Goal: Task Accomplishment & Management: Complete application form

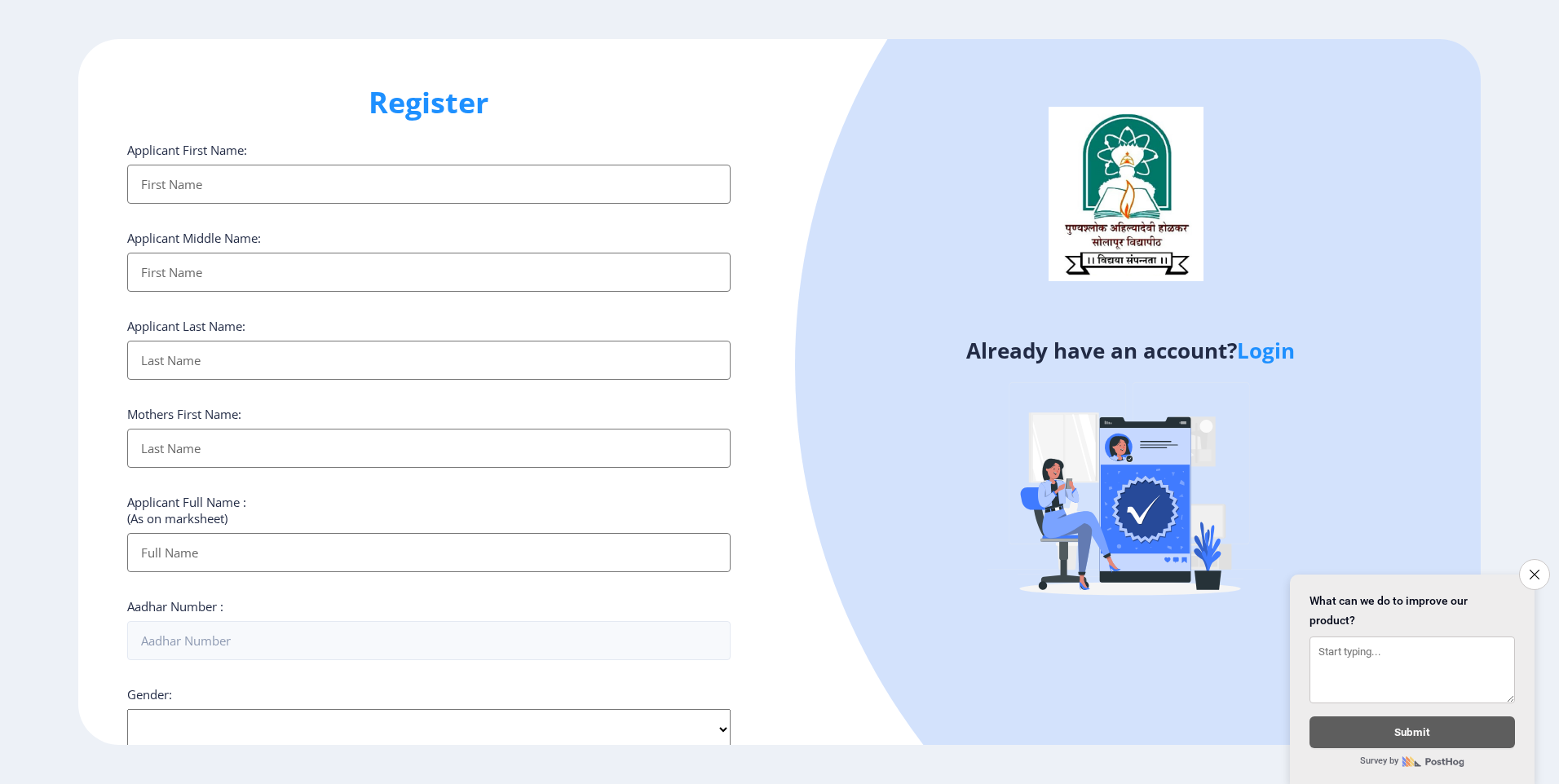
click at [400, 177] on input "Applicant First Name:" at bounding box center [429, 183] width 604 height 39
click at [284, 115] on h1 "Register" at bounding box center [429, 102] width 604 height 39
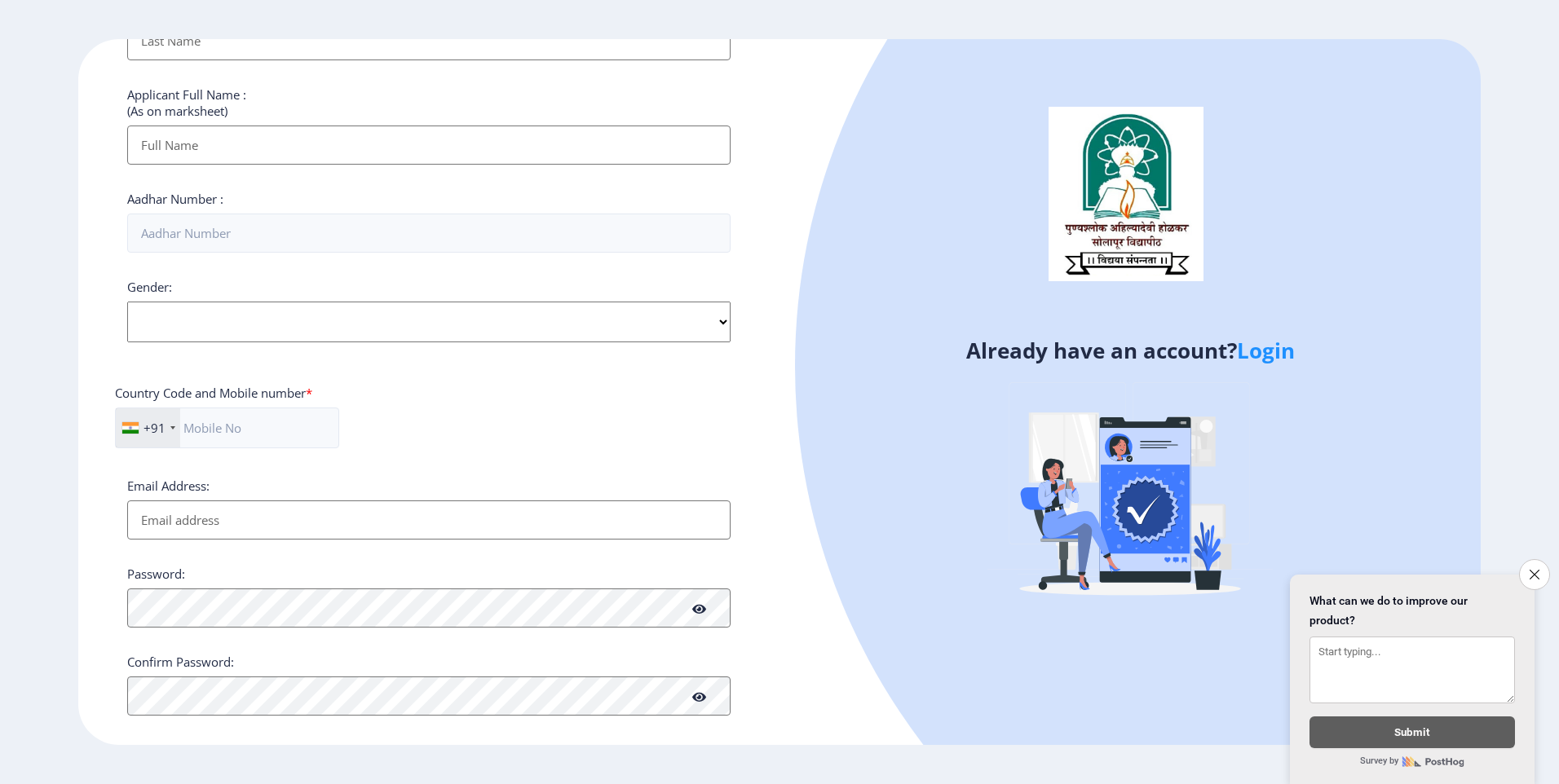
click at [225, 313] on select "Select Gender [DEMOGRAPHIC_DATA] [DEMOGRAPHIC_DATA] Other" at bounding box center [429, 322] width 604 height 41
select select "[DEMOGRAPHIC_DATA]"
click at [127, 302] on select "Select Gender [DEMOGRAPHIC_DATA] [DEMOGRAPHIC_DATA] Other" at bounding box center [429, 322] width 604 height 41
click at [223, 238] on input "Aadhar Number :" at bounding box center [429, 232] width 604 height 39
type input "556565656565"
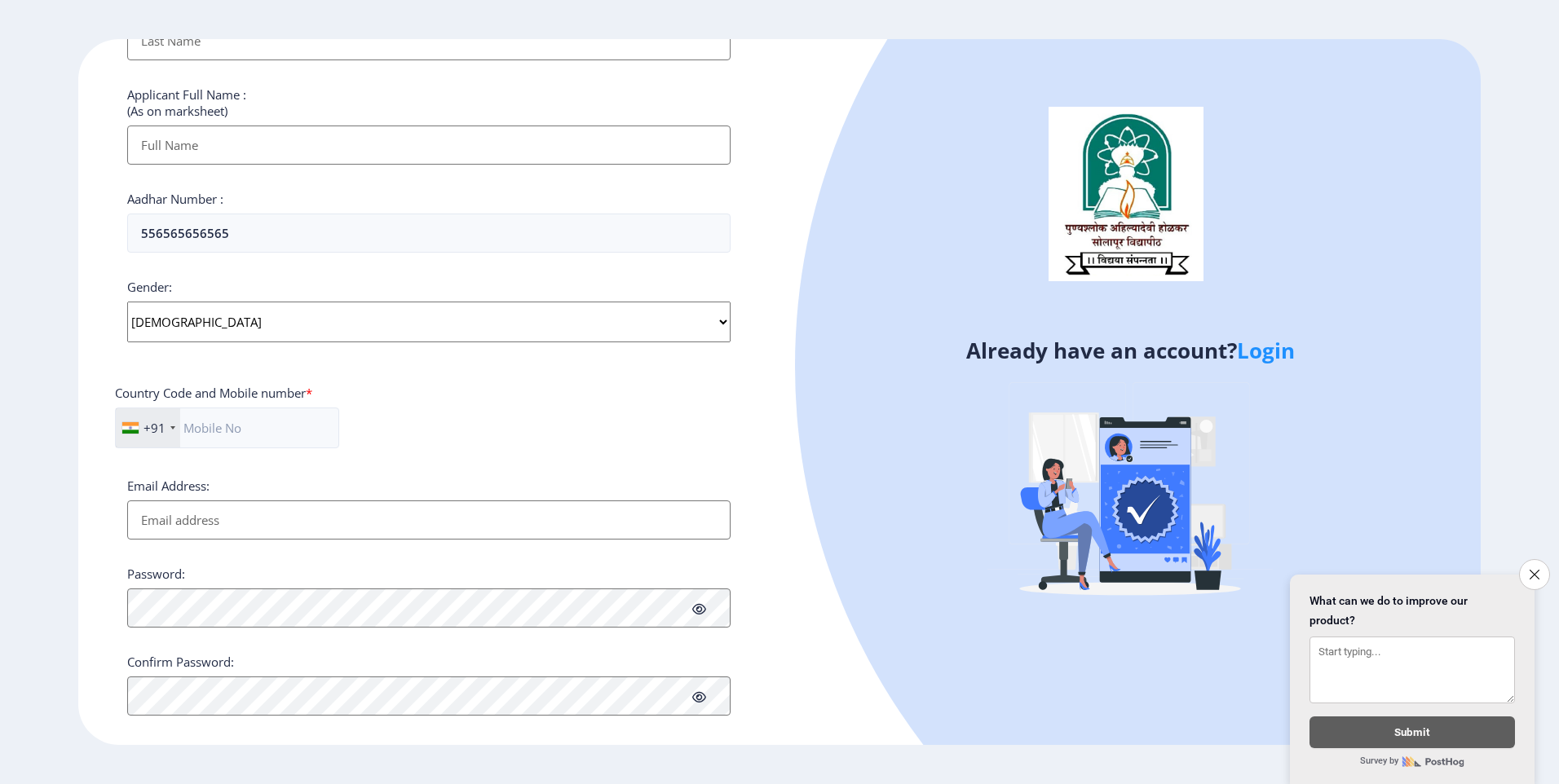
click at [249, 516] on input "Email Address:" at bounding box center [429, 519] width 604 height 39
type input "[PERSON_NAME][EMAIL_ADDRESS][DOMAIN_NAME]"
type input "Dixit"
type input "[PERSON_NAME]"
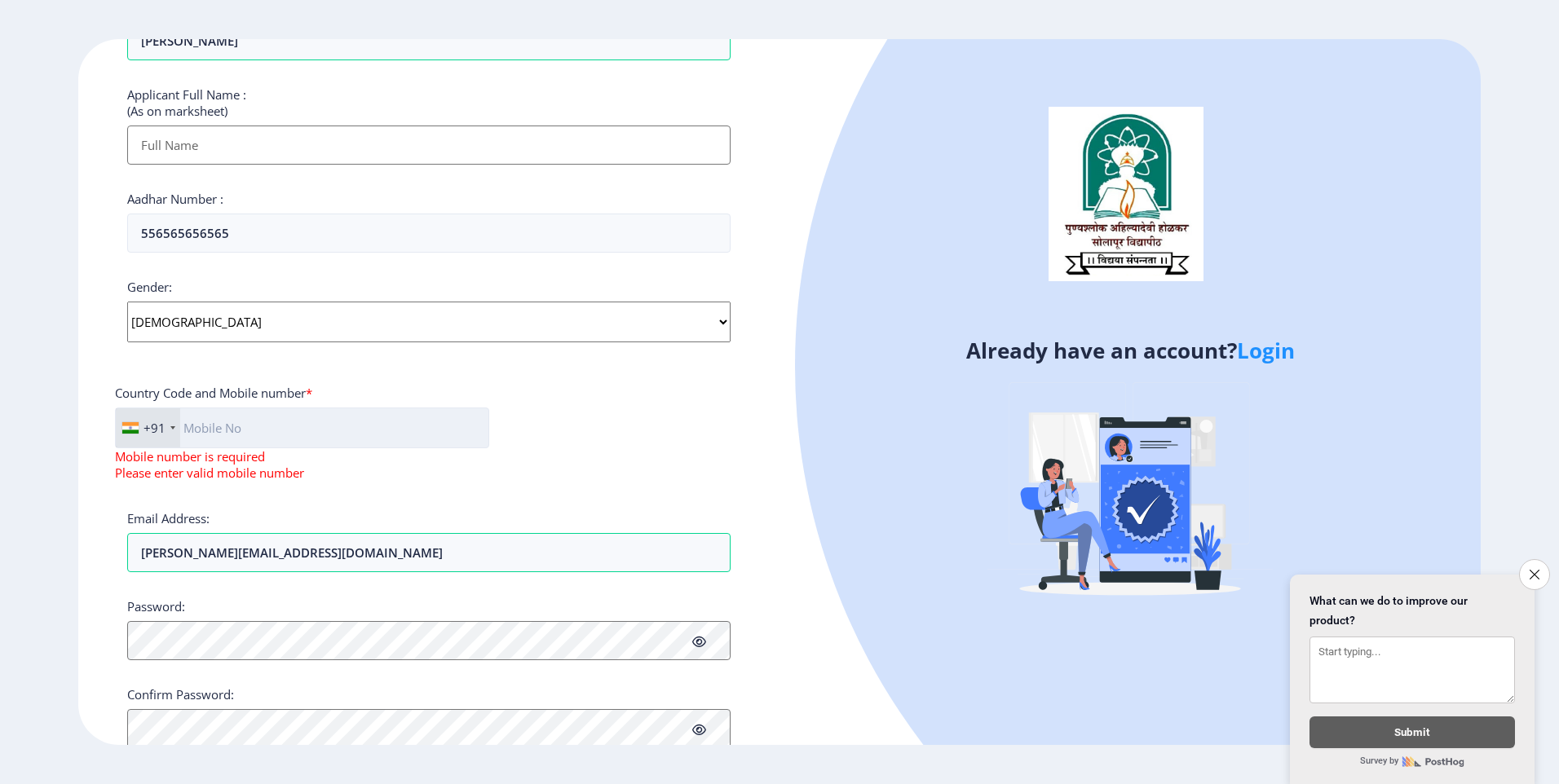
click at [242, 437] on input "text" at bounding box center [302, 427] width 374 height 41
type input "09307294818"
type input "SHAMRAO"
click at [190, 429] on input "09307294818" at bounding box center [302, 427] width 375 height 41
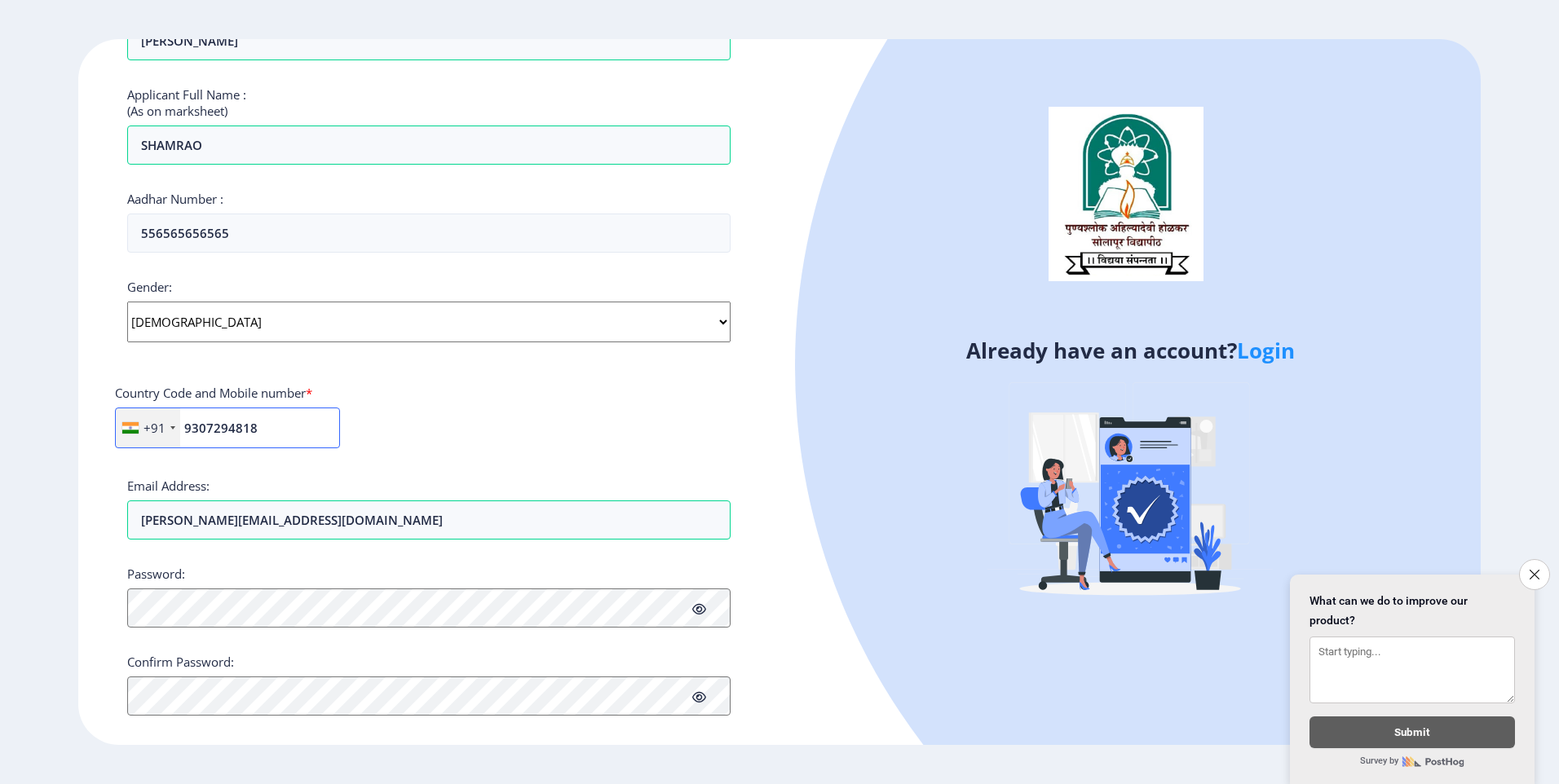
type input "9307294818"
click at [97, 535] on div "Register Applicant First Name: Dixit Applicant Middle Name: Applicant Last Name…" at bounding box center [429, 391] width 701 height 705
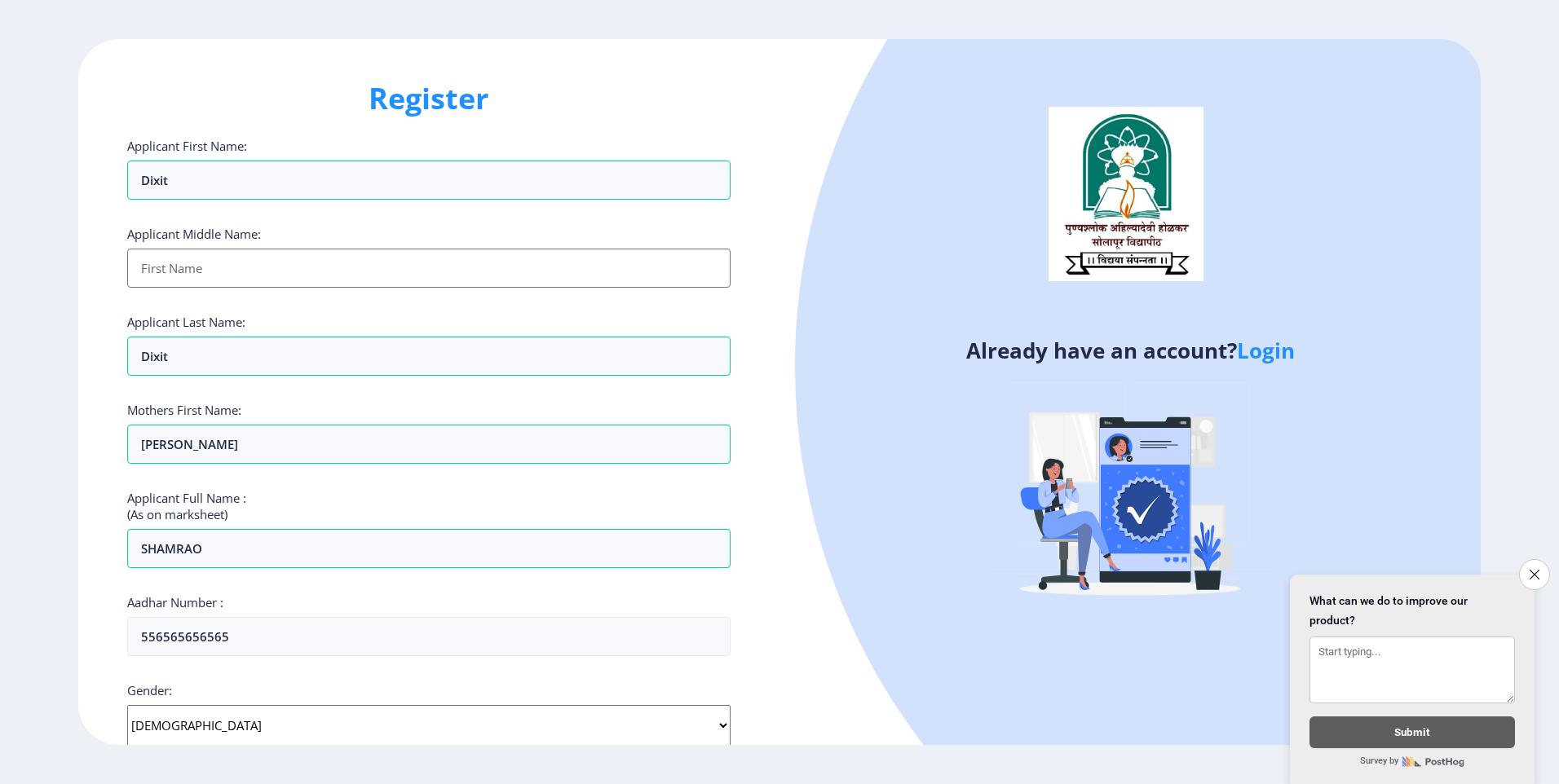
scroll to position [0, 0]
